Goal: Use online tool/utility: Utilize a website feature to perform a specific function

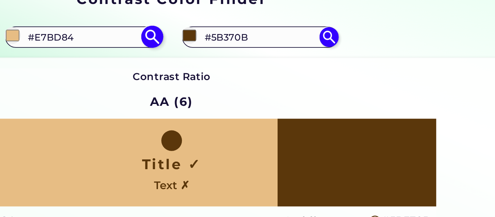
click at [112, 60] on input "#e7bd84" at bounding box center [112, 59] width 9 height 9
type input "#e7b384"
type input "#E7B384"
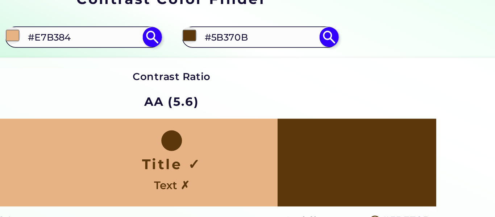
type input "#96571d"
type input "#96571D"
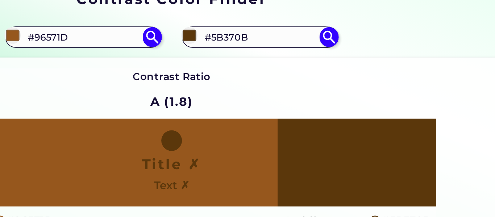
type input "#764e28"
type input "#764E28"
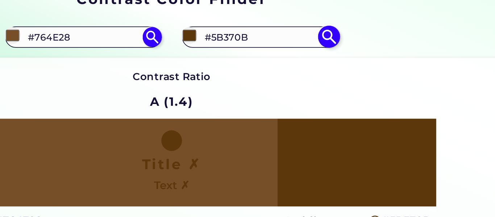
click at [212, 58] on input "#5b370b" at bounding box center [212, 59] width 9 height 9
type input "#764e28"
type input "#fdf6ec"
type input "#FDF6EC"
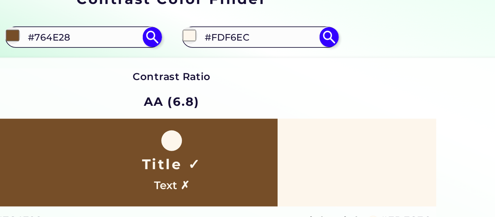
click at [185, 89] on div "Contrast Ratio AA (6.8)" at bounding box center [202, 92] width 44 height 28
click at [212, 60] on input "#fdf6ec" at bounding box center [212, 59] width 9 height 9
type input "#f4f0eb"
type input "#F4F0EB"
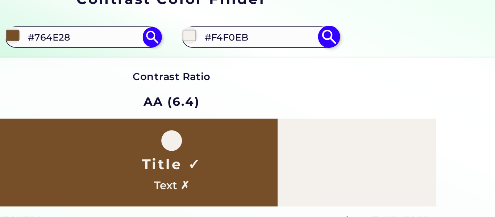
type input "#f6f3ef"
type input "#F6F3EF"
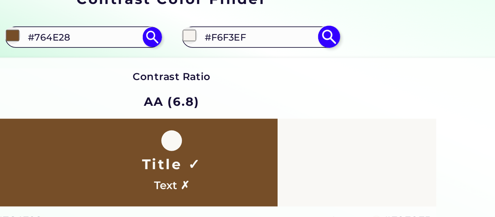
type input "#fbfaf9"
type input "#FBFAF9"
type input "#ffffff"
type input "#FFFFFF"
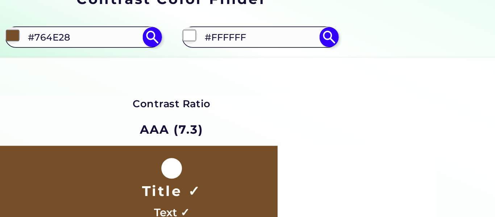
click at [198, 84] on div "Contrast Ratio AAA (7.3) Title ✓ Text ✓ Old Copper ◉ #764E28 White ◉ #FFFFFF Co…" at bounding box center [202, 141] width 369 height 139
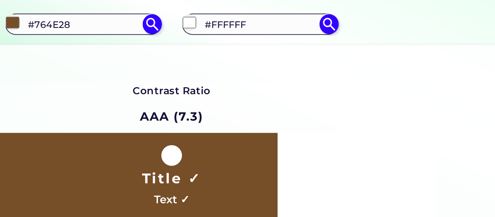
scroll to position [8, 0]
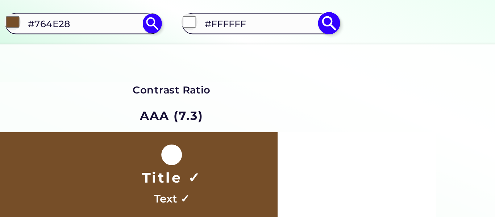
click at [220, 50] on input "#FFFFFF" at bounding box center [251, 53] width 67 height 10
click at [211, 55] on input "#ffffff" at bounding box center [212, 51] width 9 height 9
type input "#fff5f5"
type input "#FFF5F5"
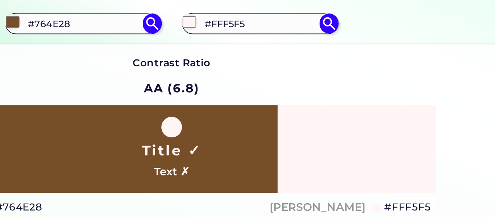
click at [294, 77] on div "Contrast Ratio AA (6.8) Title ✓ Text ✗ Old Copper ◉ #764E28 ◉" at bounding box center [202, 134] width 297 height 127
type input "#fff5f5"
